Goal: Information Seeking & Learning: Learn about a topic

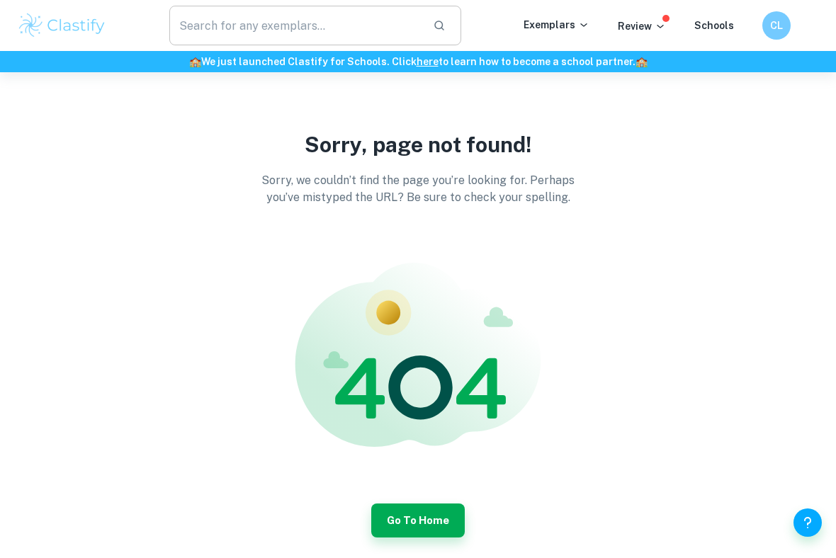
click at [368, 25] on input "text" at bounding box center [295, 26] width 252 height 40
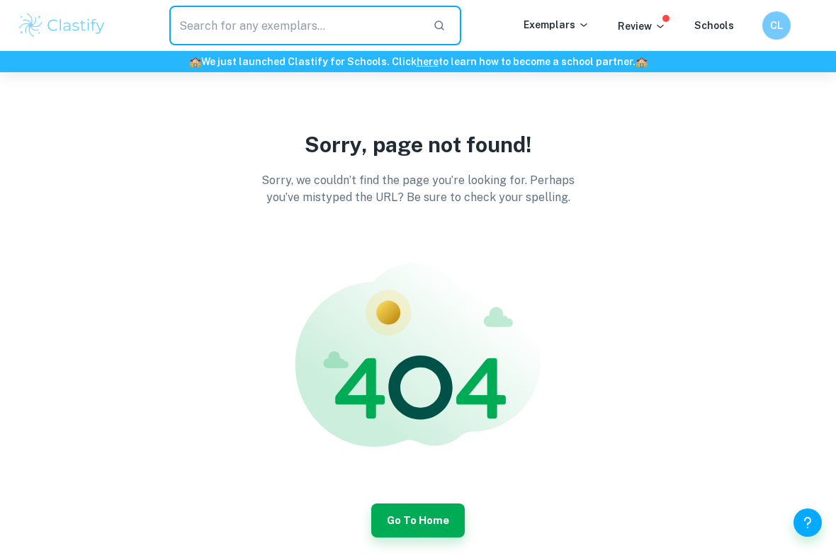
click at [329, 172] on p "Sorry, we couldn’t find the page you’re looking for. Perhaps you’ve mistyped th…" at bounding box center [418, 189] width 340 height 34
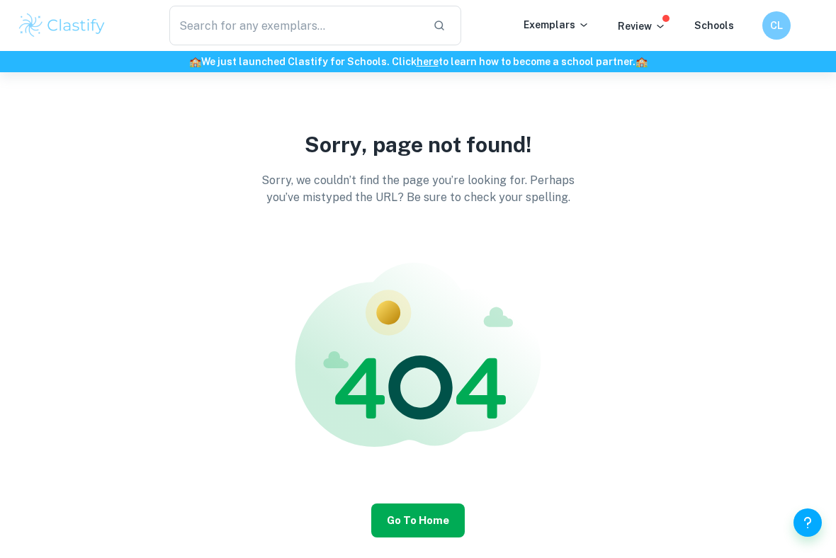
click at [442, 513] on button "Go to Home" at bounding box center [417, 520] width 93 height 34
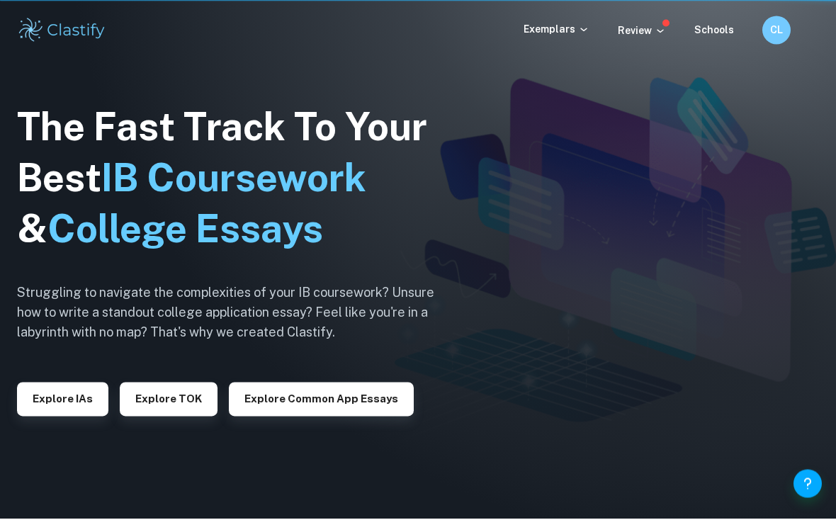
scroll to position [38, 0]
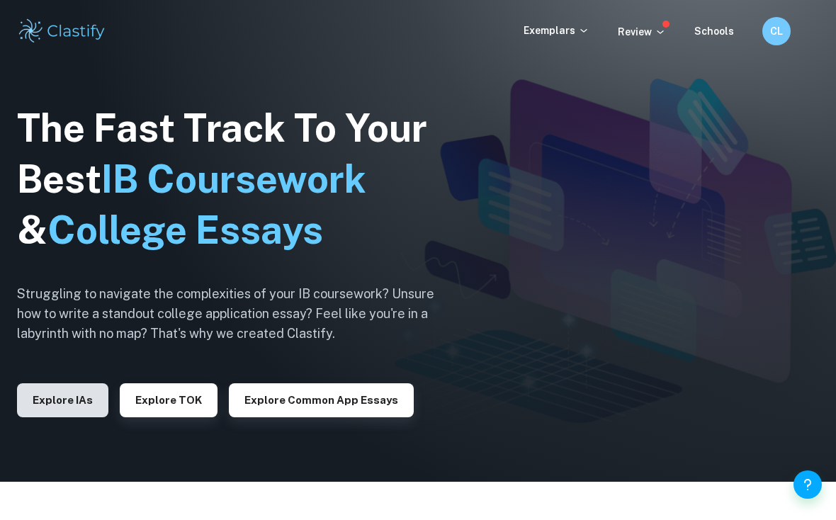
click at [86, 410] on button "Explore IAs" at bounding box center [62, 400] width 91 height 34
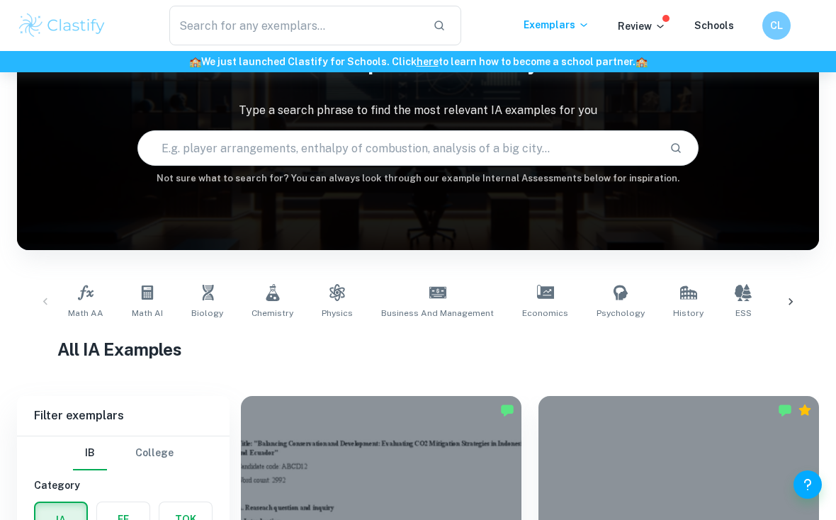
scroll to position [85, 0]
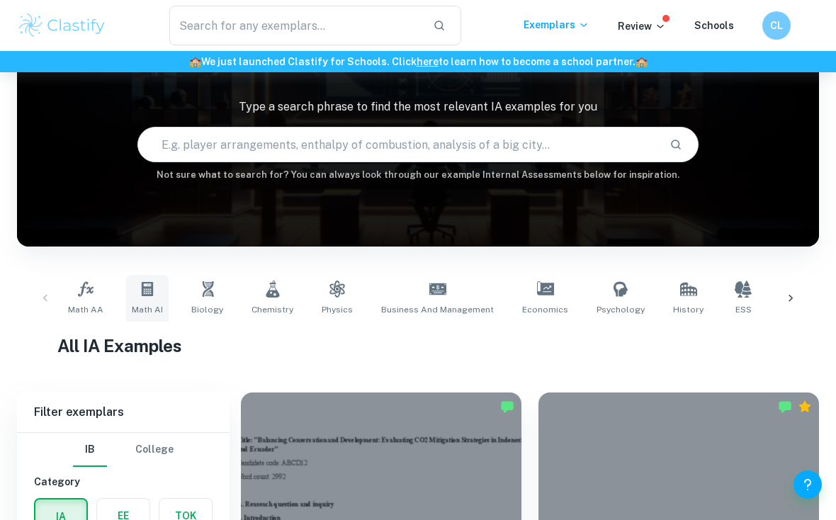
click at [151, 302] on link "Math AI" at bounding box center [147, 298] width 42 height 47
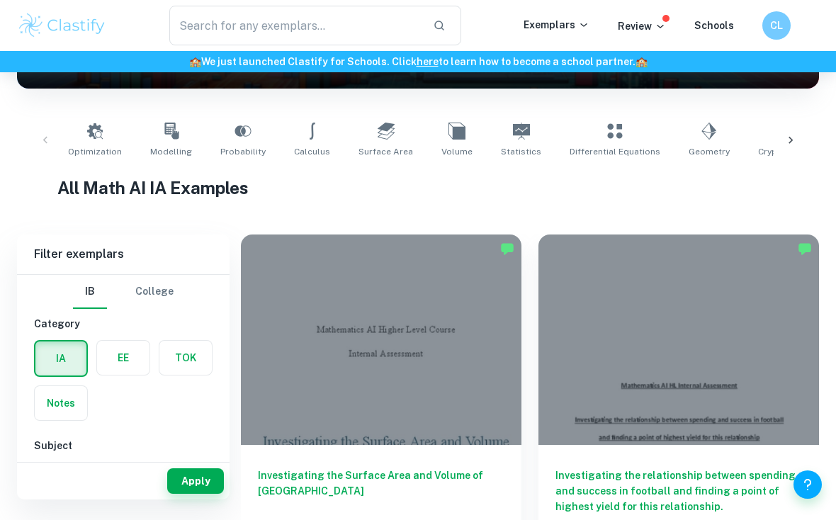
scroll to position [242, 0]
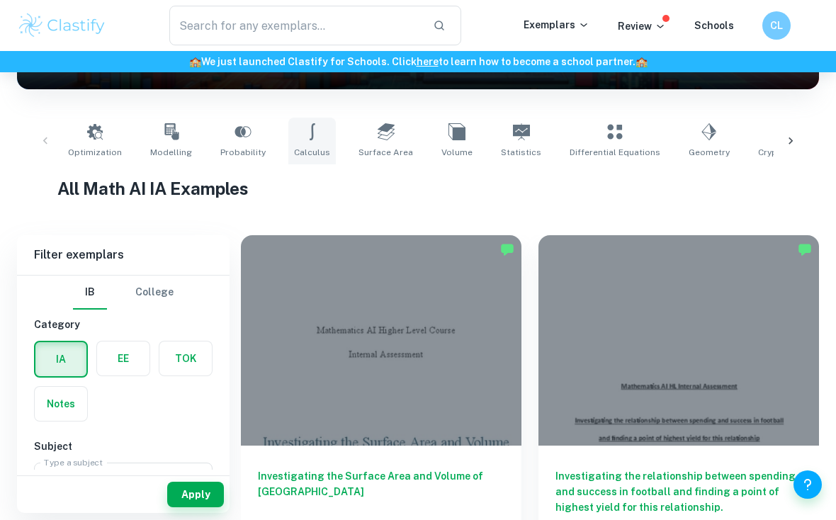
click at [305, 137] on icon at bounding box center [312, 131] width 17 height 17
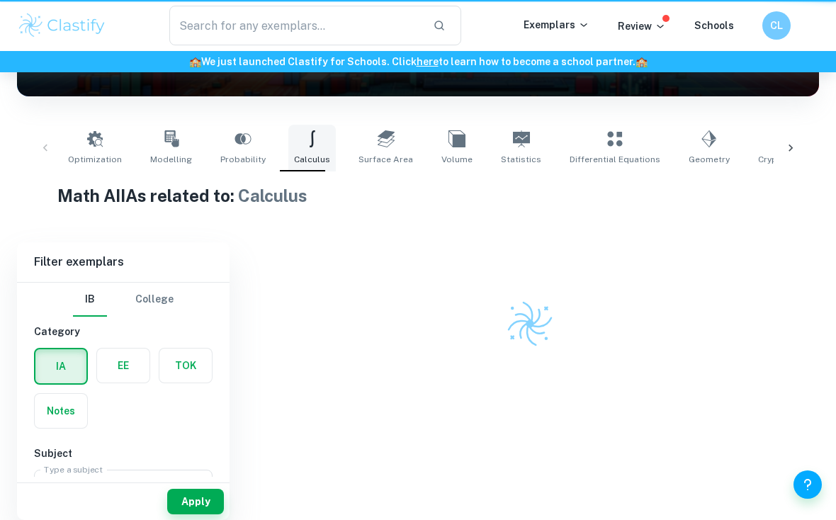
type input "Calculus"
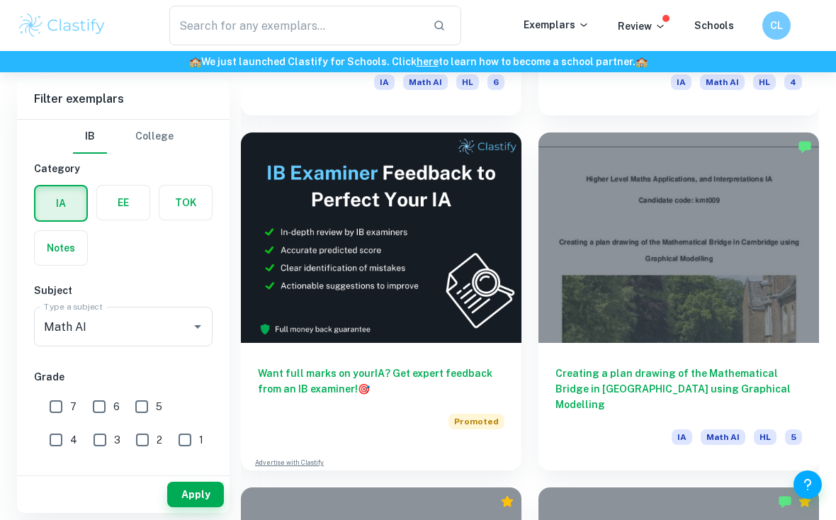
scroll to position [705, 0]
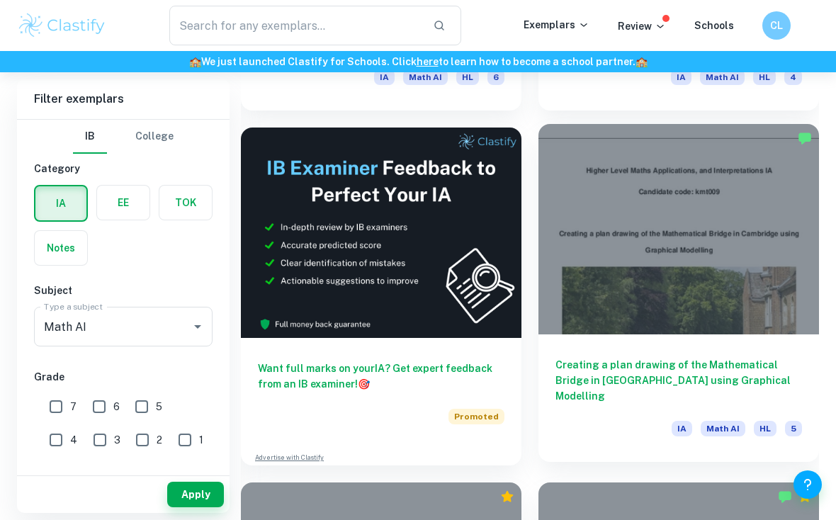
click at [751, 243] on div at bounding box center [678, 229] width 280 height 210
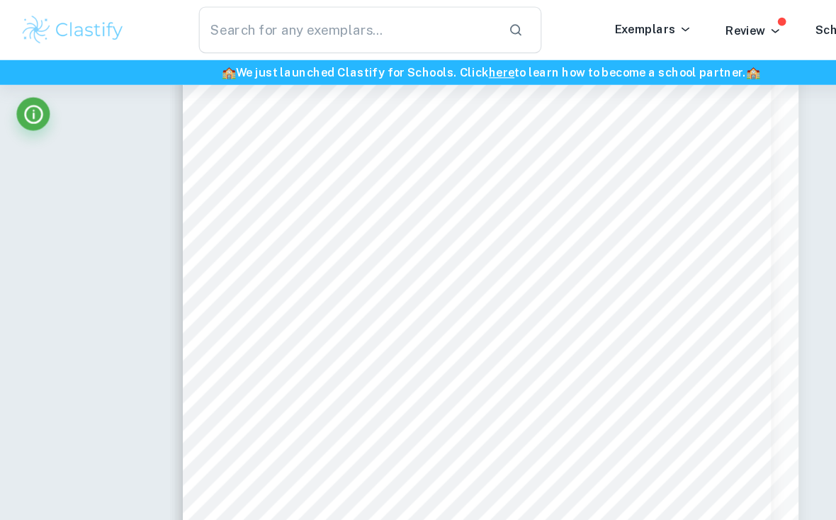
scroll to position [7131, 0]
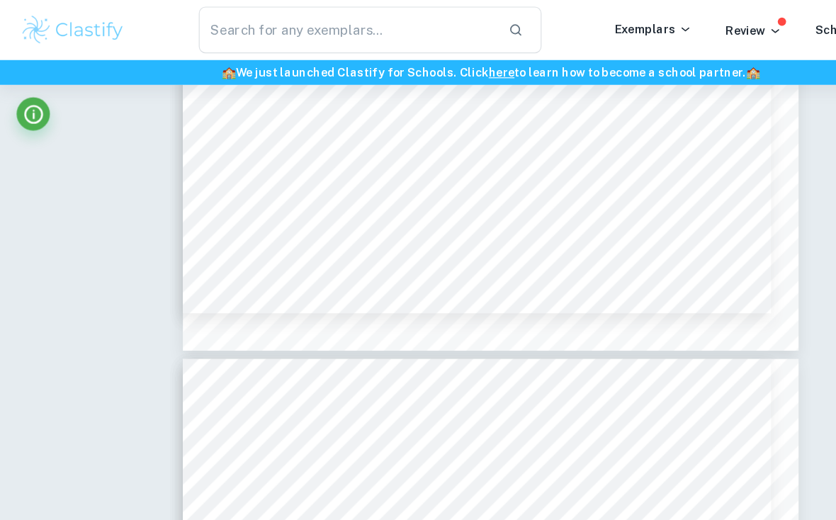
type input "15"
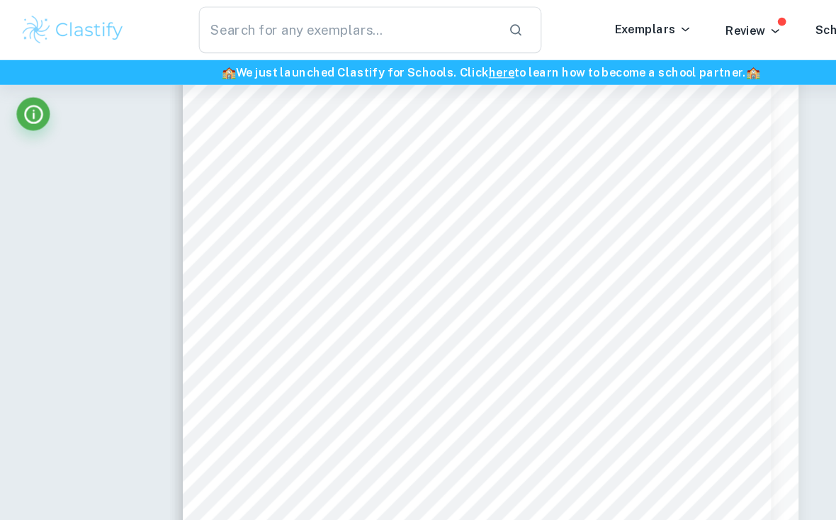
scroll to position [10682, 0]
